Goal: Find contact information: Find contact information

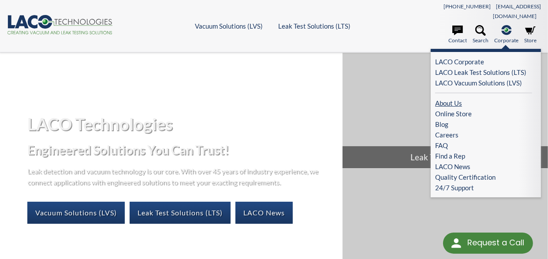
drag, startPoint x: 458, startPoint y: 93, endPoint x: 467, endPoint y: 93, distance: 9.3
click at [458, 98] on link "About Us" at bounding box center [483, 103] width 97 height 11
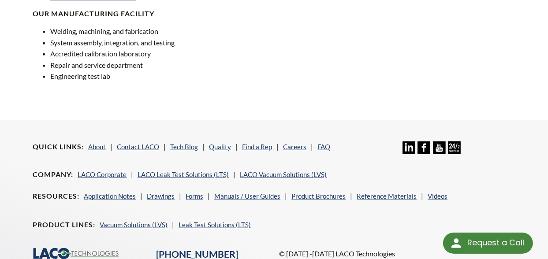
scroll to position [772, 0]
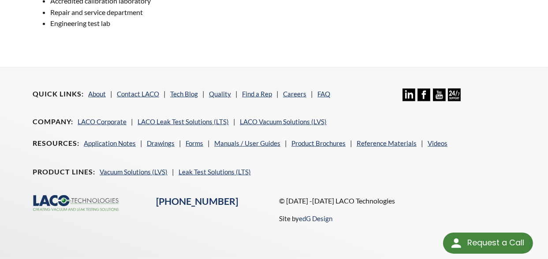
drag, startPoint x: 213, startPoint y: 98, endPoint x: 190, endPoint y: 100, distance: 23.0
click at [246, 90] on link "Find a Rep" at bounding box center [257, 94] width 30 height 8
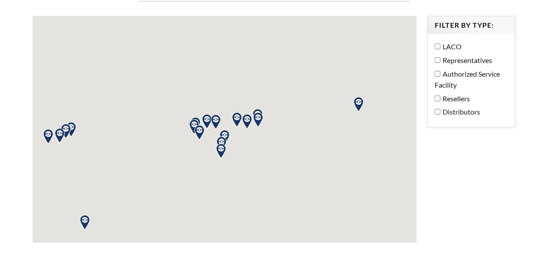
select select "Language Translate Widget"
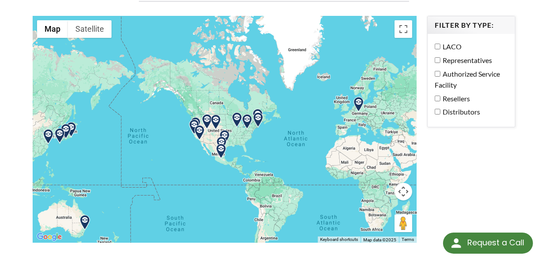
click at [459, 68] on label "Authorized Service Facility" at bounding box center [468, 79] width 69 height 22
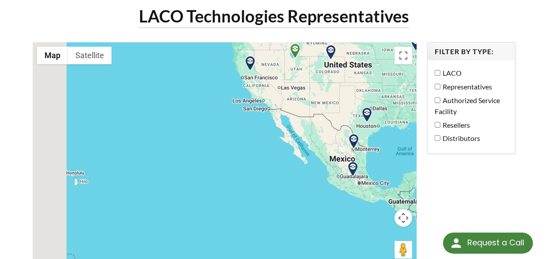
drag, startPoint x: 160, startPoint y: 134, endPoint x: 376, endPoint y: 81, distance: 223.1
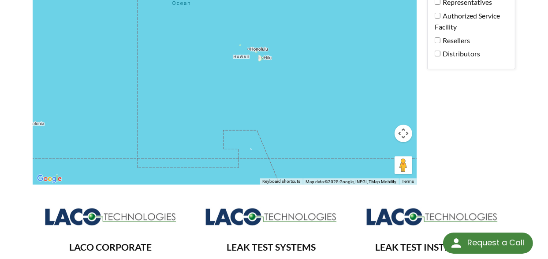
drag, startPoint x: 218, startPoint y: 102, endPoint x: 297, endPoint y: 174, distance: 107.6
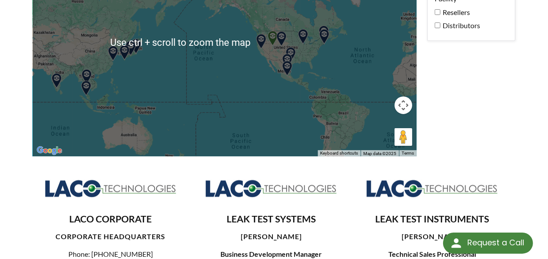
scroll to position [142, 0]
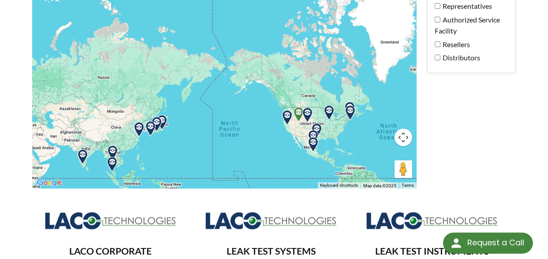
drag, startPoint x: 205, startPoint y: 68, endPoint x: 242, endPoint y: 128, distance: 70.8
click at [242, 128] on div at bounding box center [225, 75] width 384 height 227
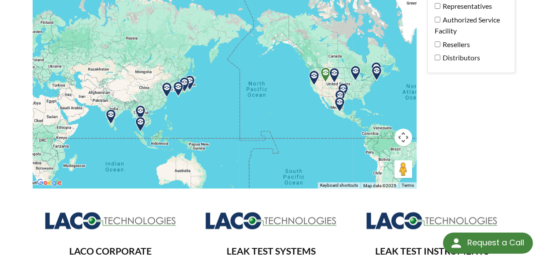
drag, startPoint x: 180, startPoint y: 109, endPoint x: 207, endPoint y: 58, distance: 57.5
click at [210, 56] on div at bounding box center [225, 75] width 384 height 227
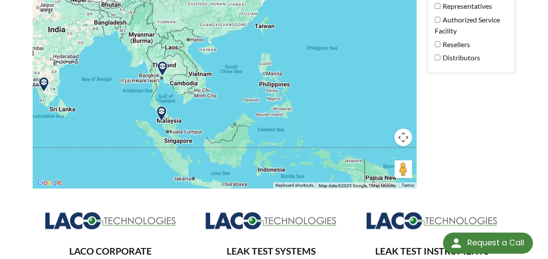
drag, startPoint x: 151, startPoint y: 127, endPoint x: 173, endPoint y: 72, distance: 59.2
click at [169, 106] on img at bounding box center [161, 113] width 15 height 15
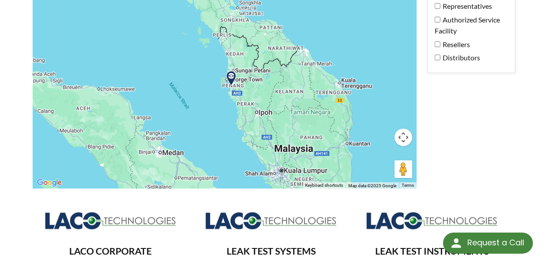
click at [231, 72] on img at bounding box center [230, 78] width 15 height 15
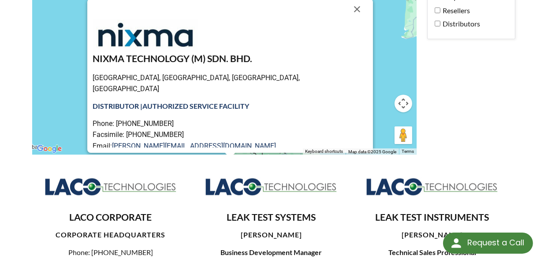
scroll to position [180, 0]
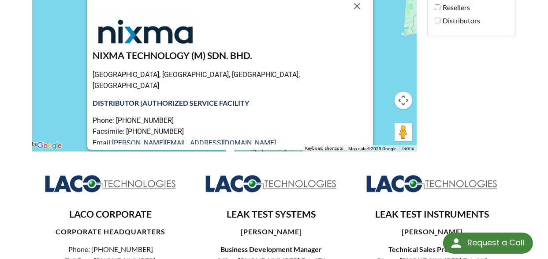
drag, startPoint x: 366, startPoint y: 61, endPoint x: 364, endPoint y: 71, distance: 10.2
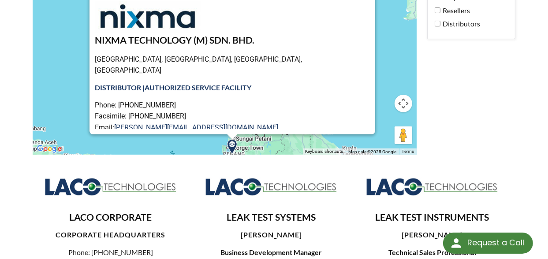
drag, startPoint x: 366, startPoint y: 63, endPoint x: 368, endPoint y: 49, distance: 14.3
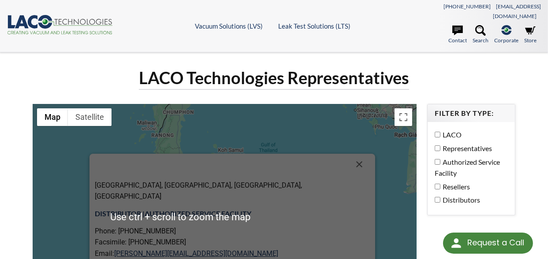
scroll to position [44, 0]
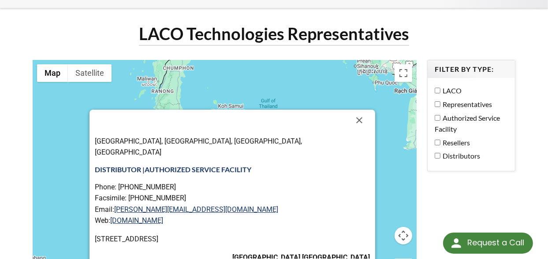
drag, startPoint x: 275, startPoint y: 109, endPoint x: 281, endPoint y: 101, distance: 10.0
click at [281, 110] on div at bounding box center [222, 120] width 254 height 21
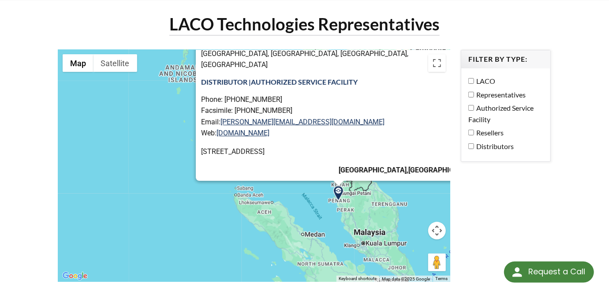
scroll to position [43, 0]
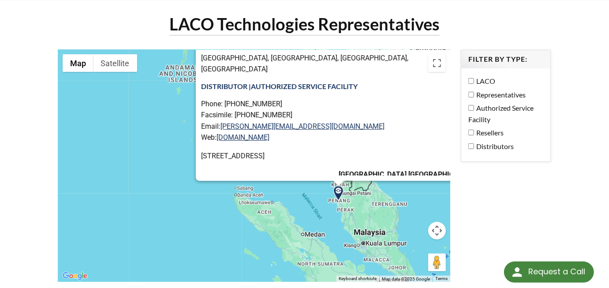
drag, startPoint x: 555, startPoint y: 197, endPoint x: 556, endPoint y: 192, distance: 5.3
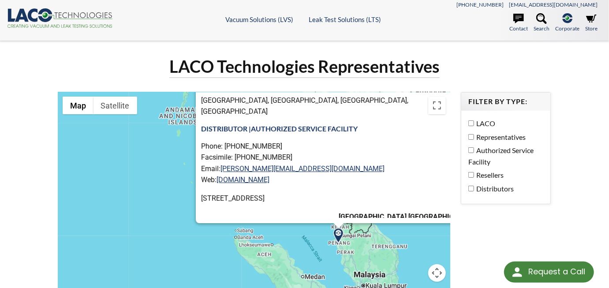
scroll to position [0, 0]
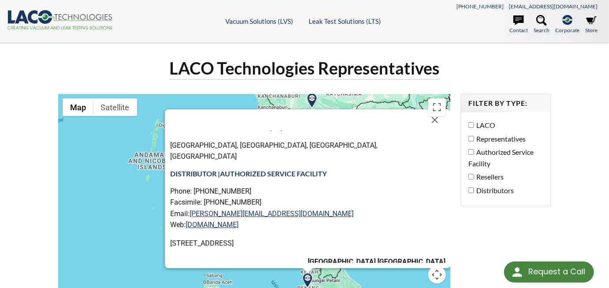
drag, startPoint x: 197, startPoint y: 208, endPoint x: 166, endPoint y: 253, distance: 55.0
click at [166, 253] on div "NIXMA TECHNOLOGY (M) SDN. BHD. [GEOGRAPHIC_DATA], [GEOGRAPHIC_DATA], [GEOGRAPHI…" at bounding box center [254, 209] width 392 height 231
